Goal: Find specific page/section: Find specific page/section

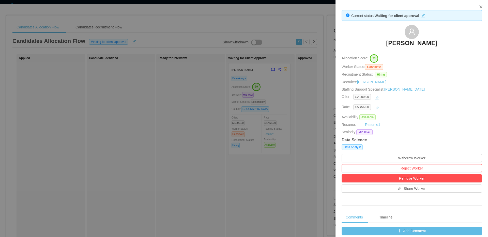
scroll to position [161, 0]
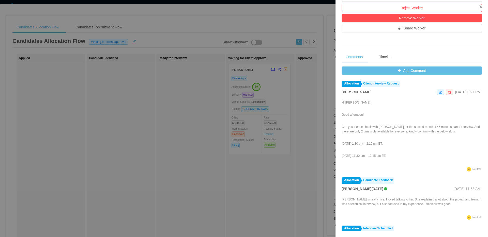
click at [65, 94] on div at bounding box center [244, 118] width 488 height 237
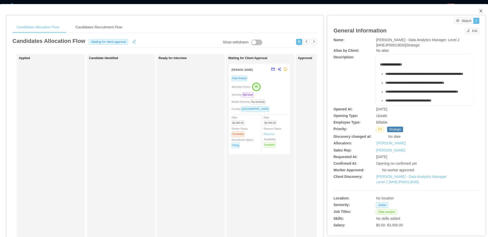
click at [479, 11] on icon "icon: close" at bounding box center [481, 11] width 4 height 4
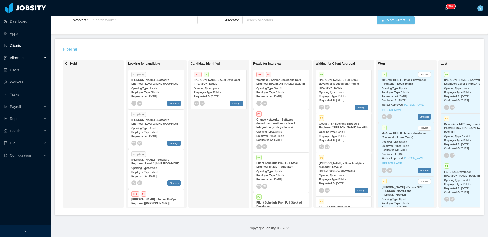
click at [13, 49] on link "Clients" at bounding box center [25, 46] width 43 height 10
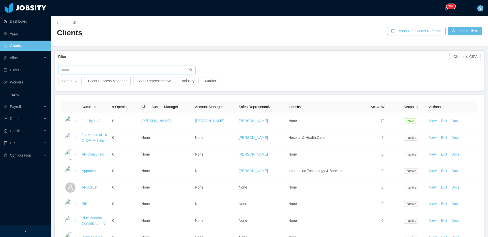
click at [138, 70] on input "text" at bounding box center [127, 70] width 138 height 8
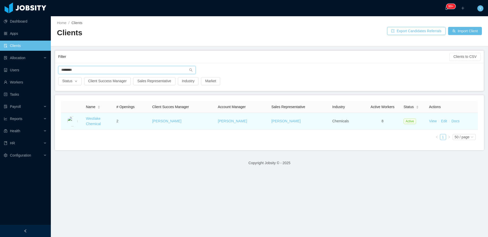
type input "********"
click at [100, 120] on td "Westlake Chemical" at bounding box center [99, 121] width 30 height 17
click at [99, 119] on link "Westlake Chemical" at bounding box center [93, 121] width 15 height 9
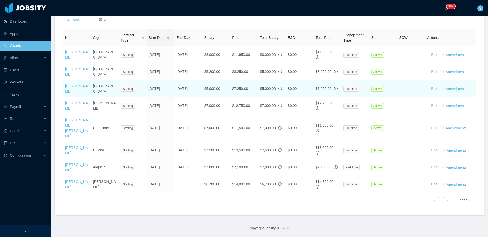
scroll to position [199, 0]
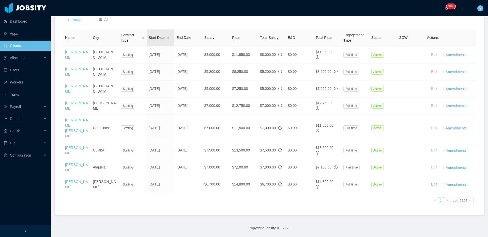
click at [168, 38] on icon "icon: caret-down" at bounding box center [168, 38] width 2 height 1
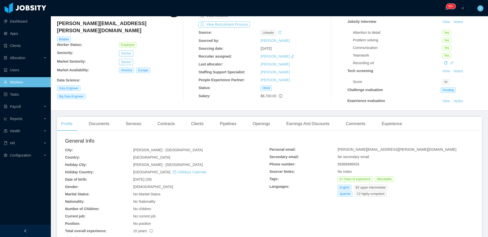
scroll to position [8, 0]
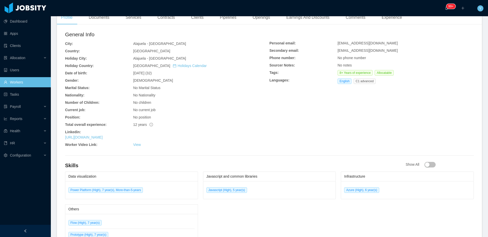
scroll to position [158, 0]
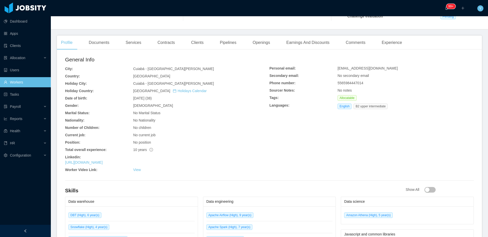
scroll to position [144, 0]
